Goal: Share content: Share content

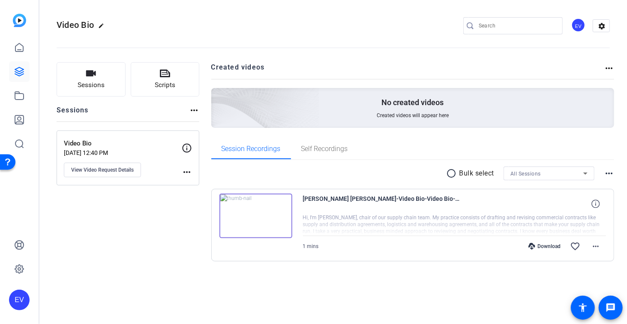
click at [17, 217] on div "EV" at bounding box center [19, 162] width 39 height 324
click at [67, 293] on div "Sessions Scripts Sessions more_horiz Video Bio May 13, 2025 @ 12:40 PM View Vid…" at bounding box center [333, 175] width 588 height 248
drag, startPoint x: 22, startPoint y: 72, endPoint x: 96, endPoint y: 13, distance: 95.2
click at [0, 0] on div "EV" at bounding box center [19, 162] width 39 height 324
click at [194, 268] on div "Sessions Scripts Sessions more_horiz Video Bio May 13, 2025 @ 12:40 PM View Vid…" at bounding box center [128, 175] width 143 height 226
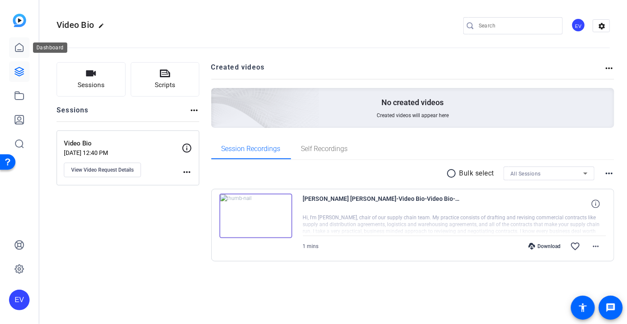
click at [23, 52] on icon at bounding box center [19, 47] width 10 height 10
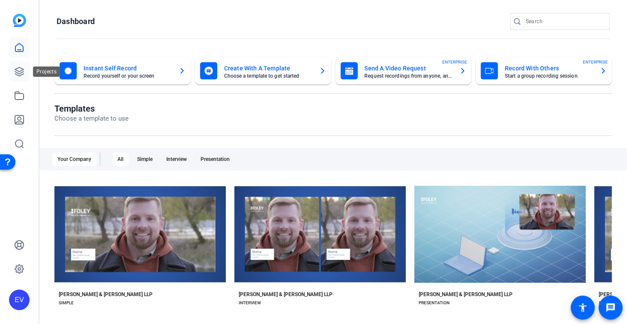
click at [21, 76] on icon at bounding box center [19, 71] width 10 height 10
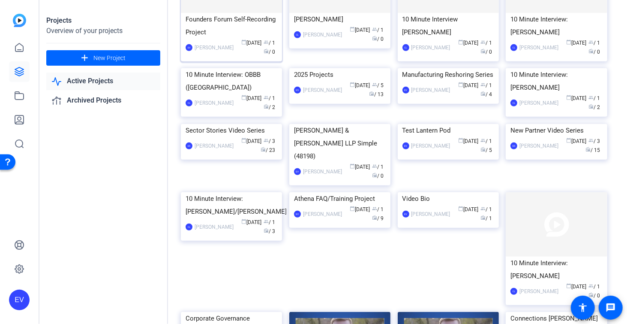
scroll to position [234, 0]
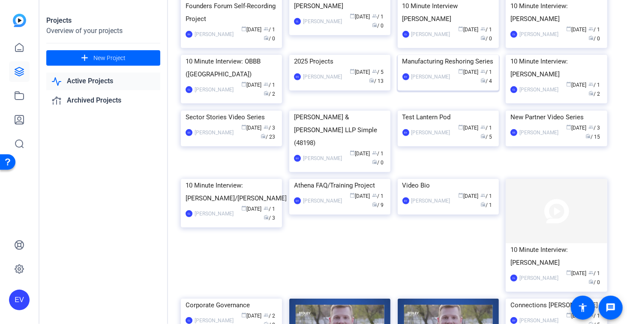
click at [444, 55] on img at bounding box center [448, 55] width 101 height 0
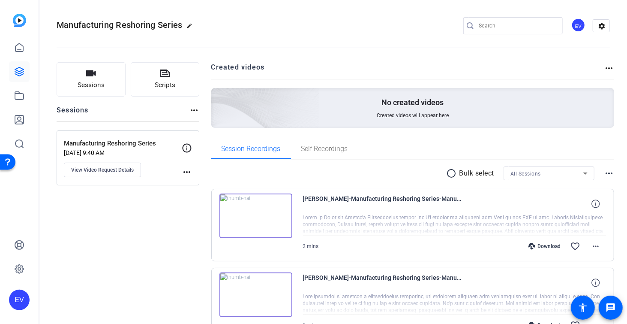
click at [255, 216] on img at bounding box center [256, 215] width 73 height 45
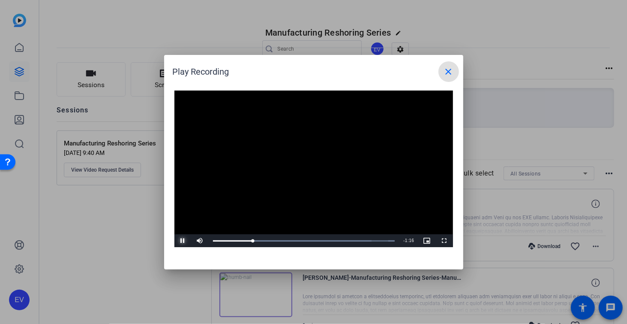
click at [183, 241] on span "Video Player" at bounding box center [183, 241] width 17 height 0
click at [451, 73] on mat-icon "close" at bounding box center [449, 71] width 10 height 10
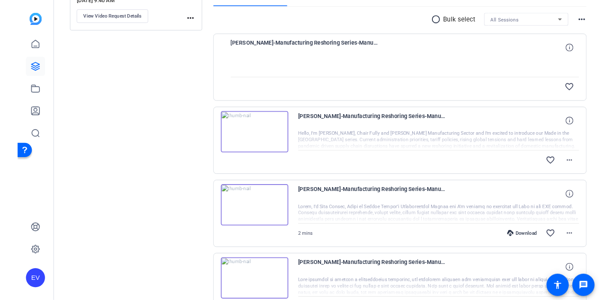
scroll to position [156, 0]
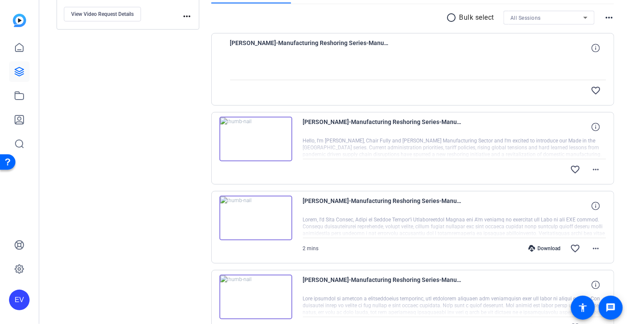
click at [257, 136] on img at bounding box center [256, 139] width 73 height 45
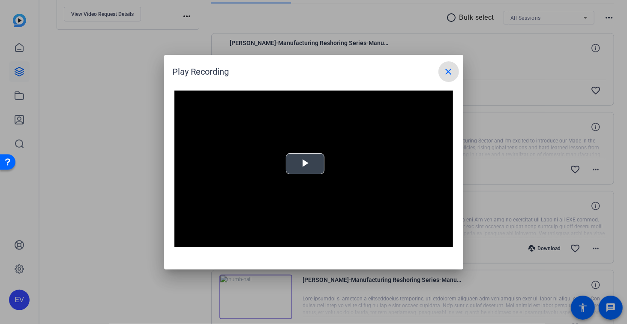
click at [305, 163] on span "Video Player" at bounding box center [305, 163] width 0 height 0
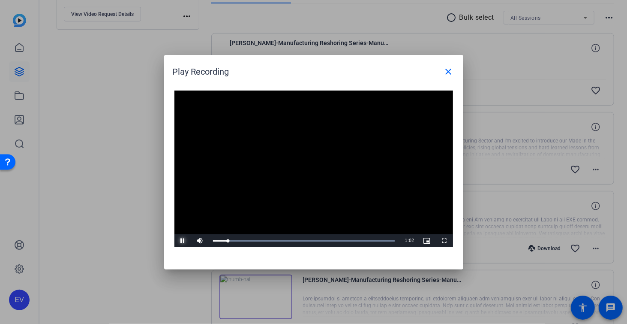
click at [183, 241] on span "Video Player" at bounding box center [183, 241] width 17 height 0
click at [446, 71] on mat-icon "close" at bounding box center [449, 71] width 10 height 10
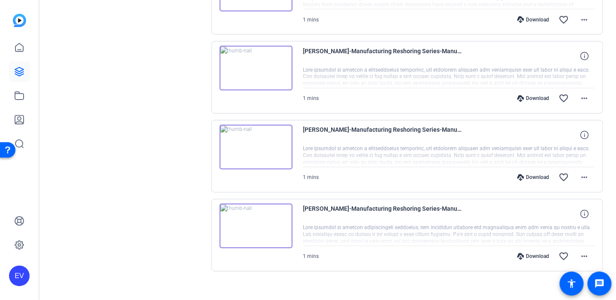
scroll to position [390, 0]
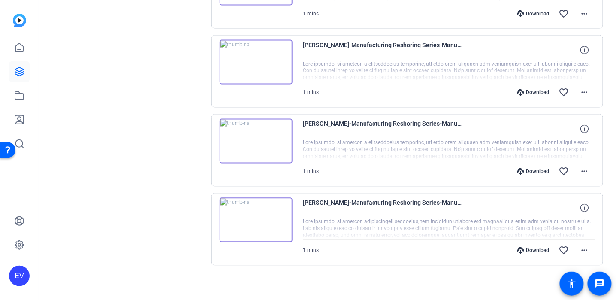
click at [218, 254] on div "Ryan Parsons-Manufacturing Reshoring Series-Manufacturing Reshoring Series-1755…" at bounding box center [407, 229] width 392 height 72
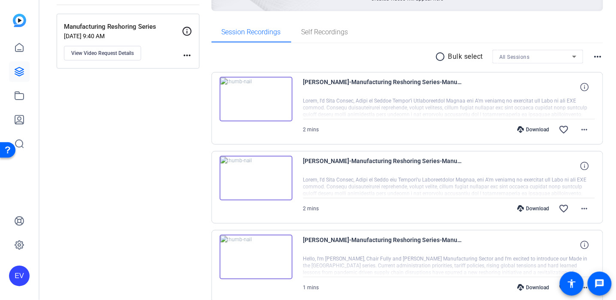
scroll to position [0, 0]
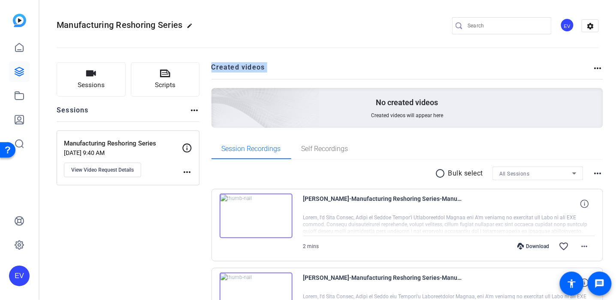
click at [255, 216] on img at bounding box center [256, 215] width 73 height 45
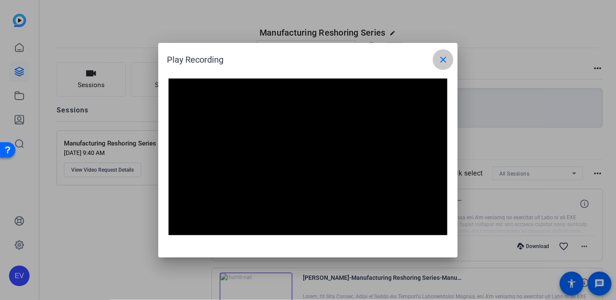
click at [442, 57] on mat-icon "close" at bounding box center [443, 59] width 10 height 10
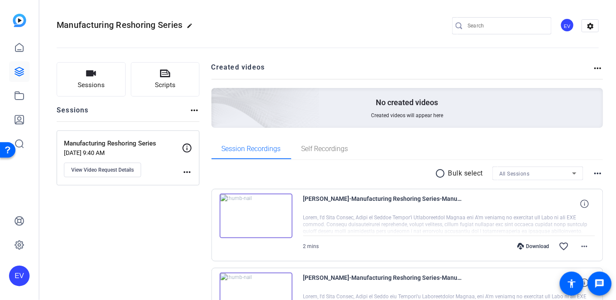
click at [253, 215] on img at bounding box center [256, 215] width 73 height 45
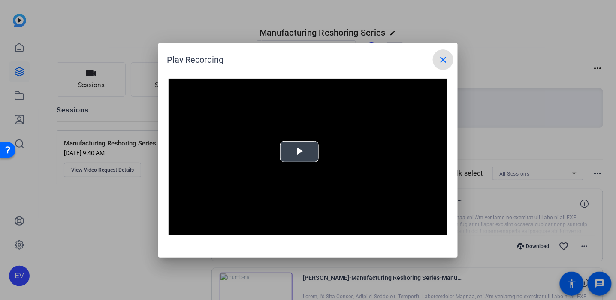
click at [299, 151] on span "Video Player" at bounding box center [299, 151] width 0 height 0
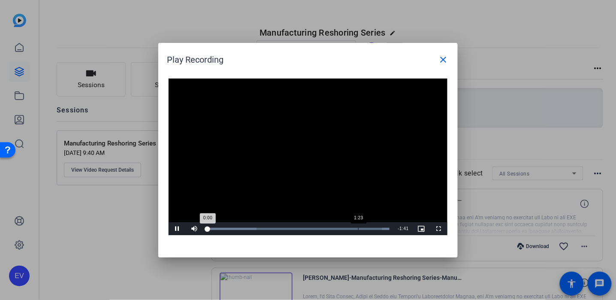
click at [358, 226] on div "Loaded : 100.00% 1:23 0:00" at bounding box center [298, 228] width 191 height 13
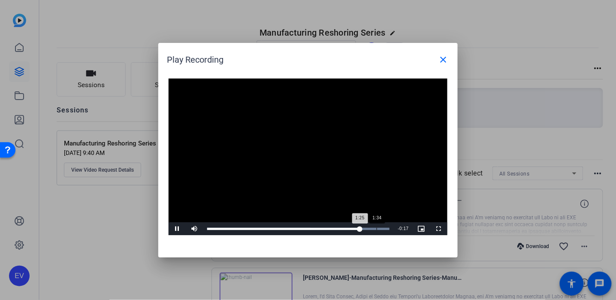
click at [375, 228] on div "Loaded : 100.00% 1:34 1:25" at bounding box center [298, 229] width 182 height 2
drag, startPoint x: 215, startPoint y: 228, endPoint x: 162, endPoint y: 228, distance: 53.2
click at [162, 228] on div "Video Player is loading. Play Video Pause Unmute 0% Current Time 1:34 / Duratio…" at bounding box center [307, 163] width 299 height 187
click at [192, 229] on span "Video Player" at bounding box center [194, 229] width 17 height 0
drag, startPoint x: 244, startPoint y: 227, endPoint x: 182, endPoint y: 227, distance: 62.6
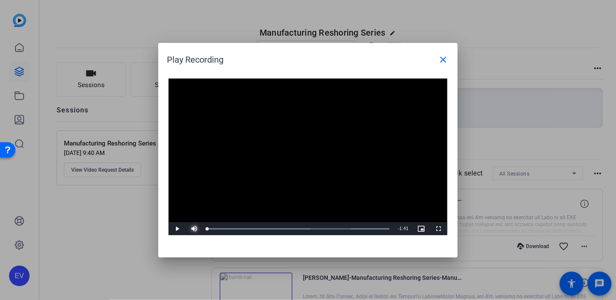
click at [182, 227] on div "Play Mute 80% Current Time 0:00 / Duration 1:41 Loaded : 100.00% 0:03 0:00 Stre…" at bounding box center [308, 228] width 279 height 13
click at [178, 229] on span "Video Player" at bounding box center [177, 229] width 17 height 0
click at [443, 60] on mat-icon "close" at bounding box center [443, 59] width 10 height 10
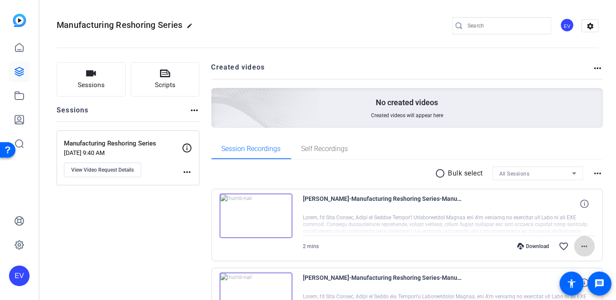
click at [589, 244] on mat-icon "more_horiz" at bounding box center [584, 246] width 10 height 10
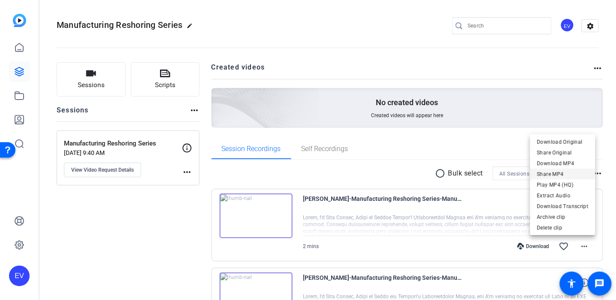
click at [567, 175] on span "Share MP4" at bounding box center [562, 174] width 51 height 10
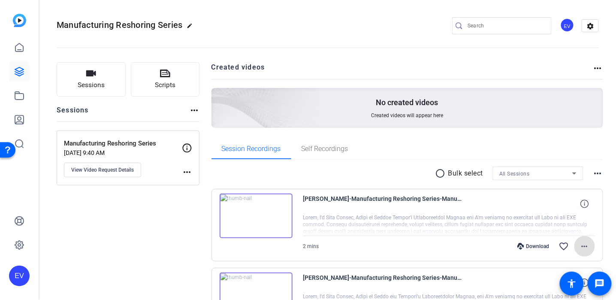
click at [255, 213] on img at bounding box center [256, 215] width 73 height 45
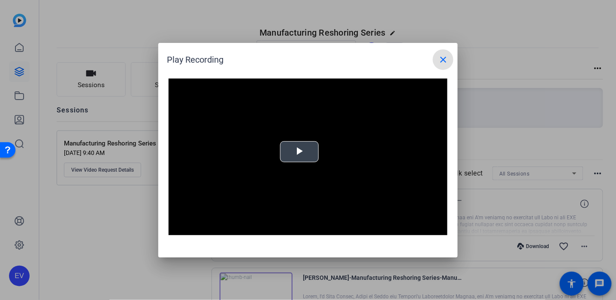
click at [299, 151] on span "Video Player" at bounding box center [299, 151] width 0 height 0
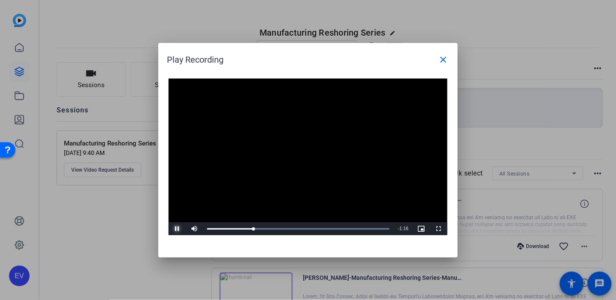
click at [177, 229] on span "Video Player" at bounding box center [177, 229] width 17 height 0
drag, startPoint x: 177, startPoint y: 230, endPoint x: 150, endPoint y: 230, distance: 26.6
click at [176, 229] on span "Video Player" at bounding box center [177, 229] width 17 height 0
click at [361, 228] on div "Loaded : 100.00% 1:16 0:03" at bounding box center [298, 229] width 182 height 2
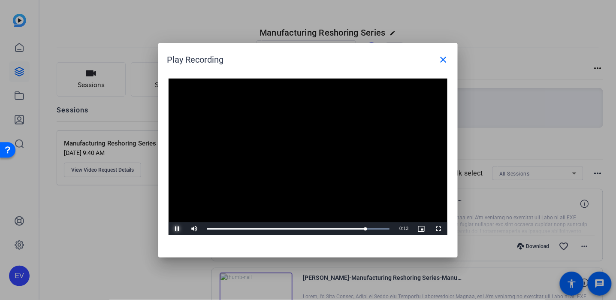
click at [176, 229] on span "Video Player" at bounding box center [177, 229] width 17 height 0
drag, startPoint x: 368, startPoint y: 226, endPoint x: 123, endPoint y: 223, distance: 244.9
click at [123, 223] on div "Play Recording close Video Player is loading. Play Video Play Mute 100% Current…" at bounding box center [308, 150] width 616 height 300
